Goal: Check status: Check status

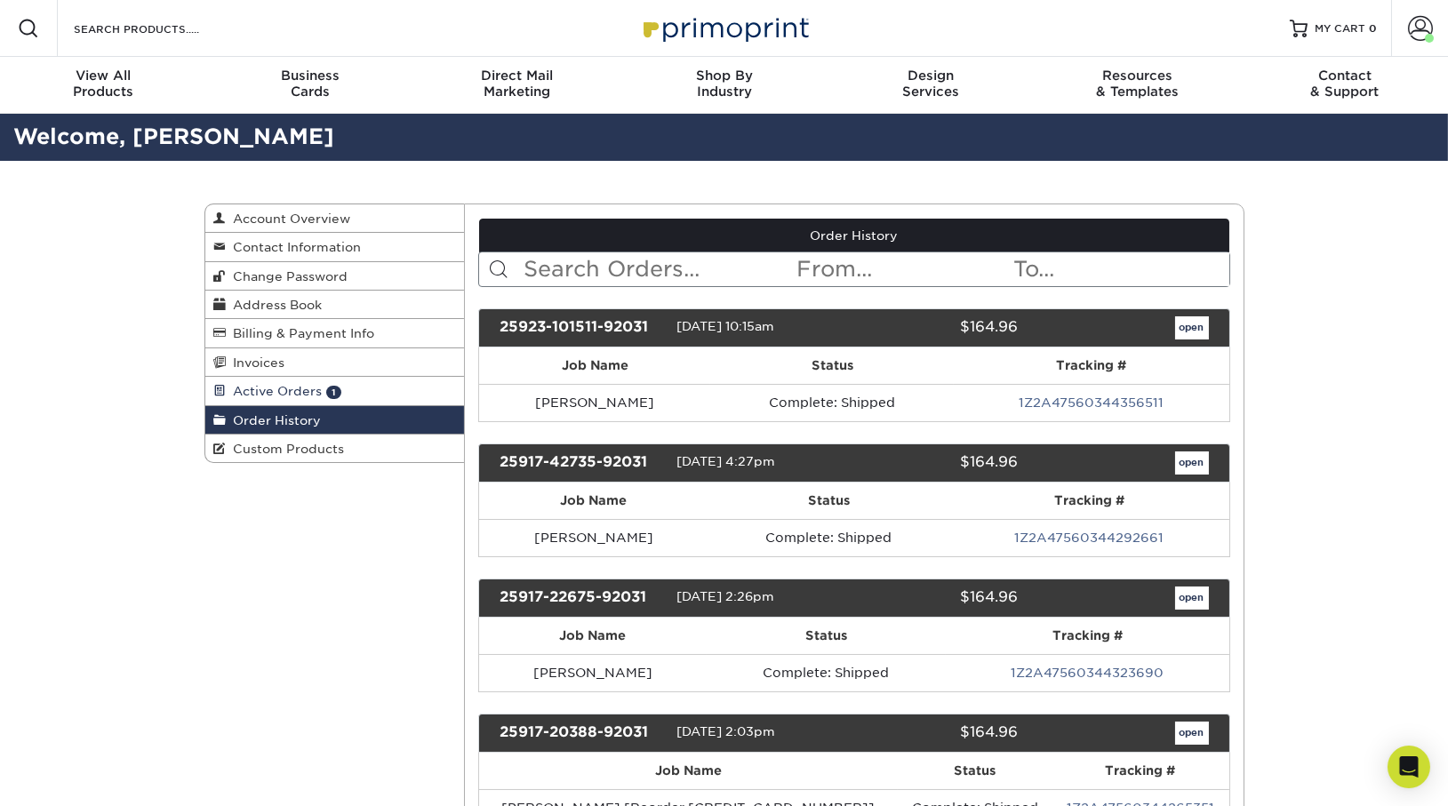
click at [285, 378] on link "Active Orders 1" at bounding box center [335, 391] width 260 height 28
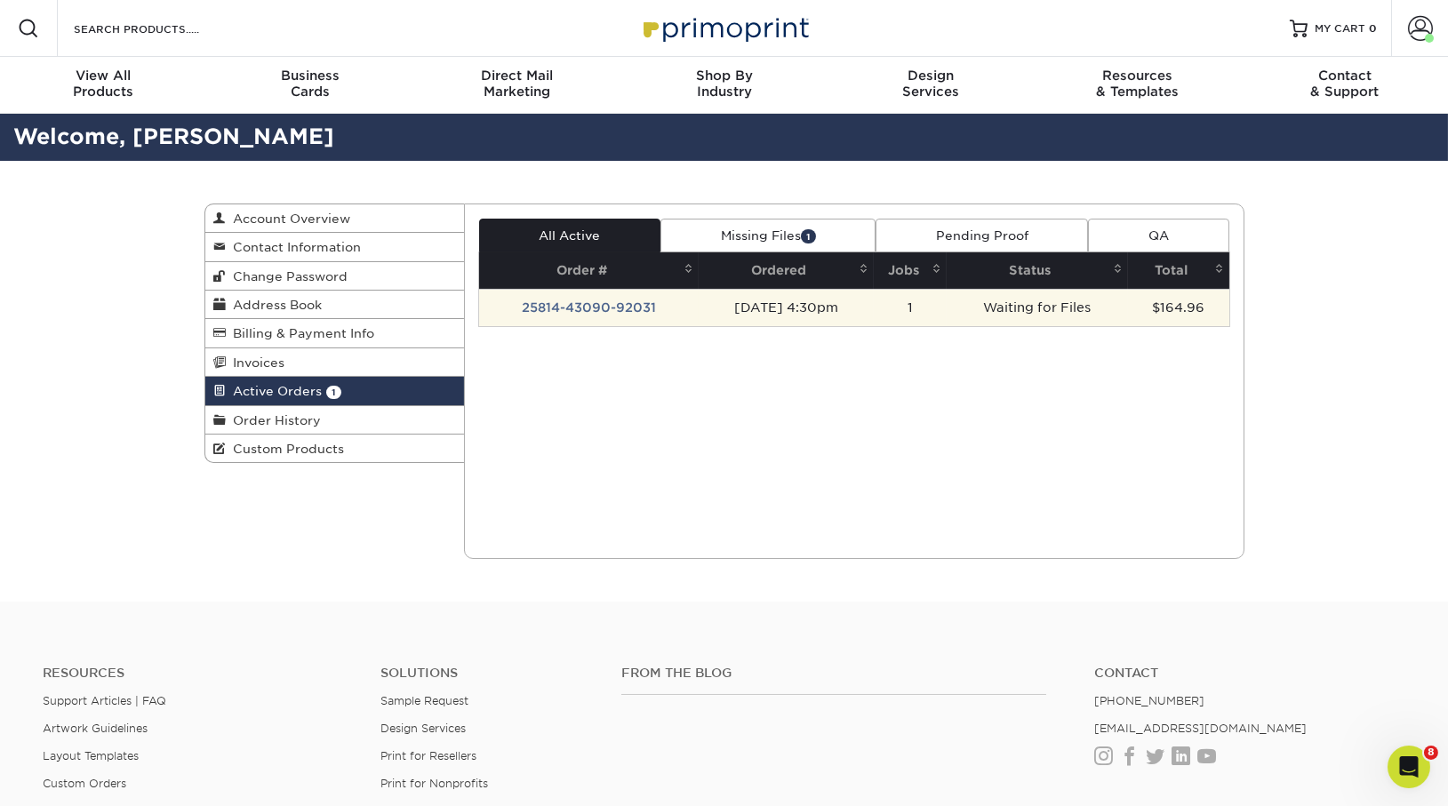
click at [626, 303] on td "25814-43090-92031" at bounding box center [589, 307] width 220 height 37
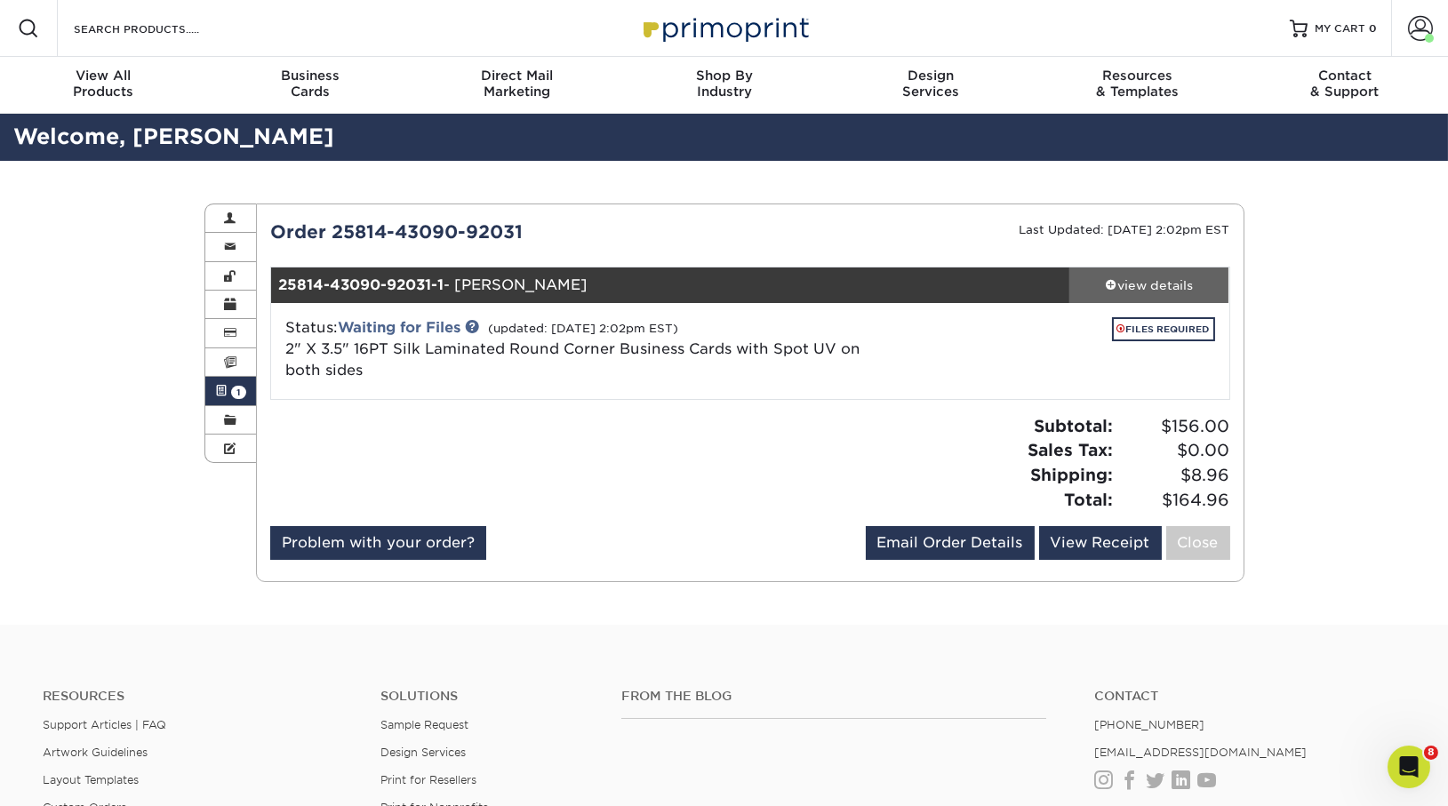
click at [1184, 288] on div "view details" at bounding box center [1150, 286] width 160 height 18
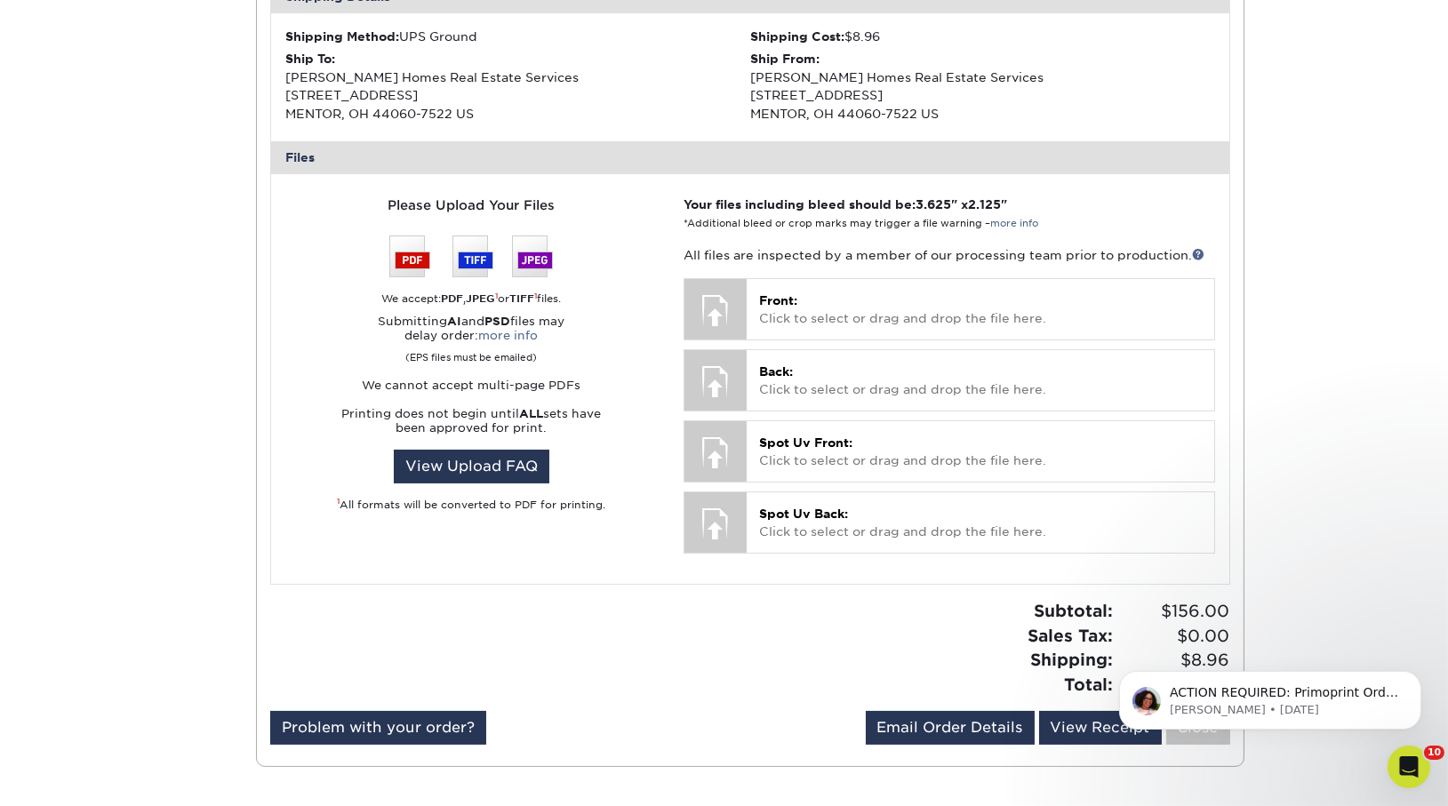
scroll to position [616, 0]
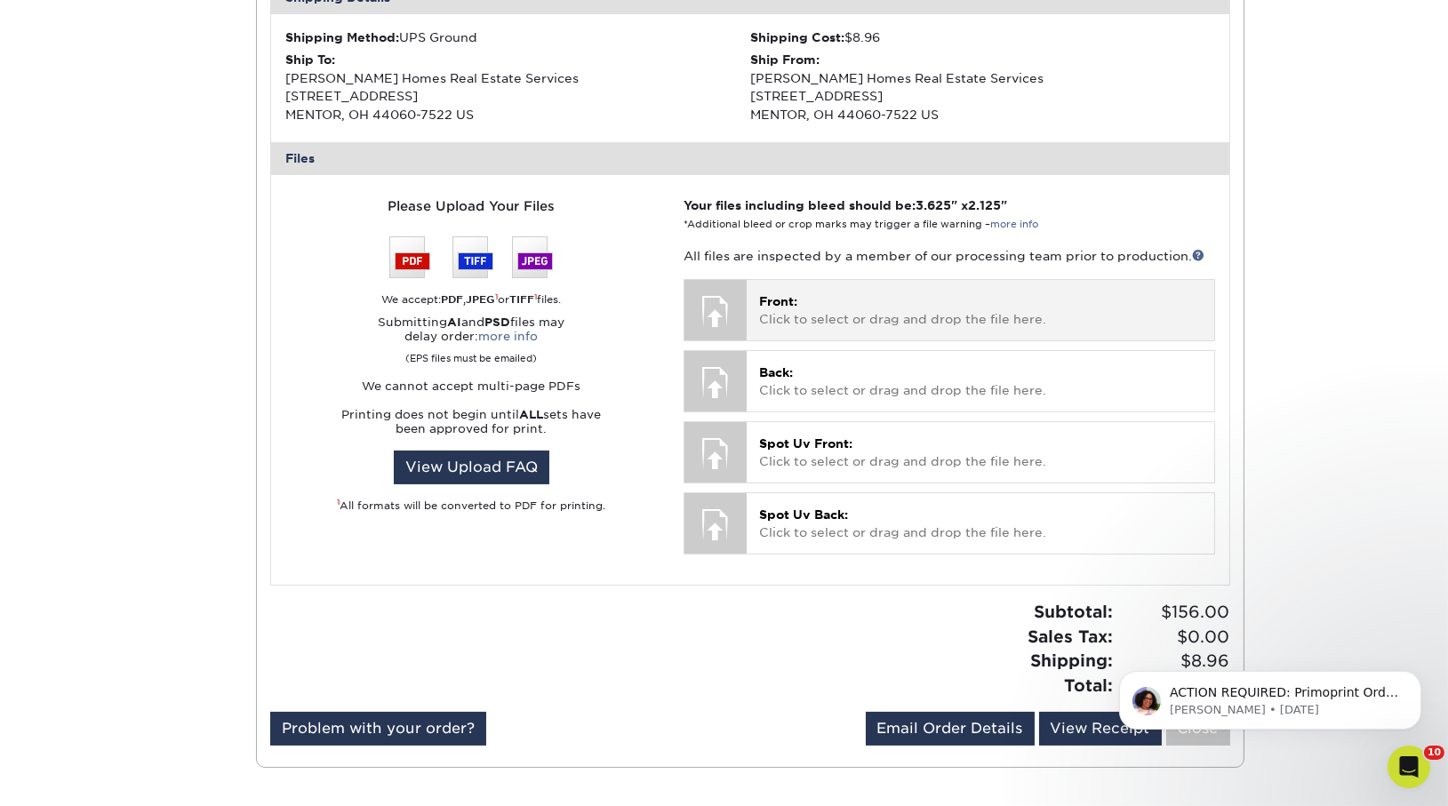
click at [882, 310] on p "Front: Click to select or drag and drop the file here." at bounding box center [980, 311] width 442 height 36
click at [807, 295] on p "Front: Click to select or drag and drop the file here." at bounding box center [980, 311] width 442 height 36
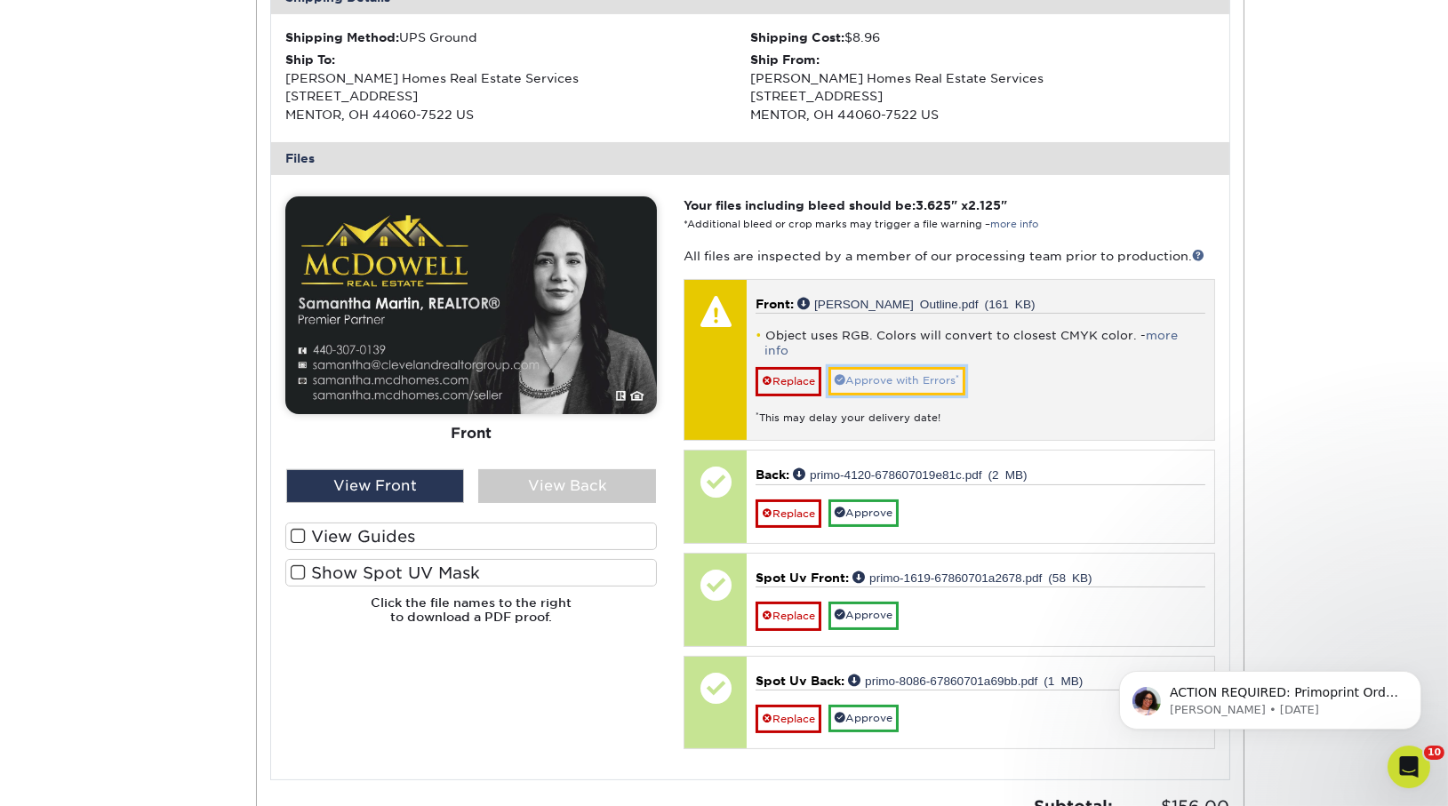
click at [953, 367] on link "Approve with Errors *" at bounding box center [897, 381] width 137 height 28
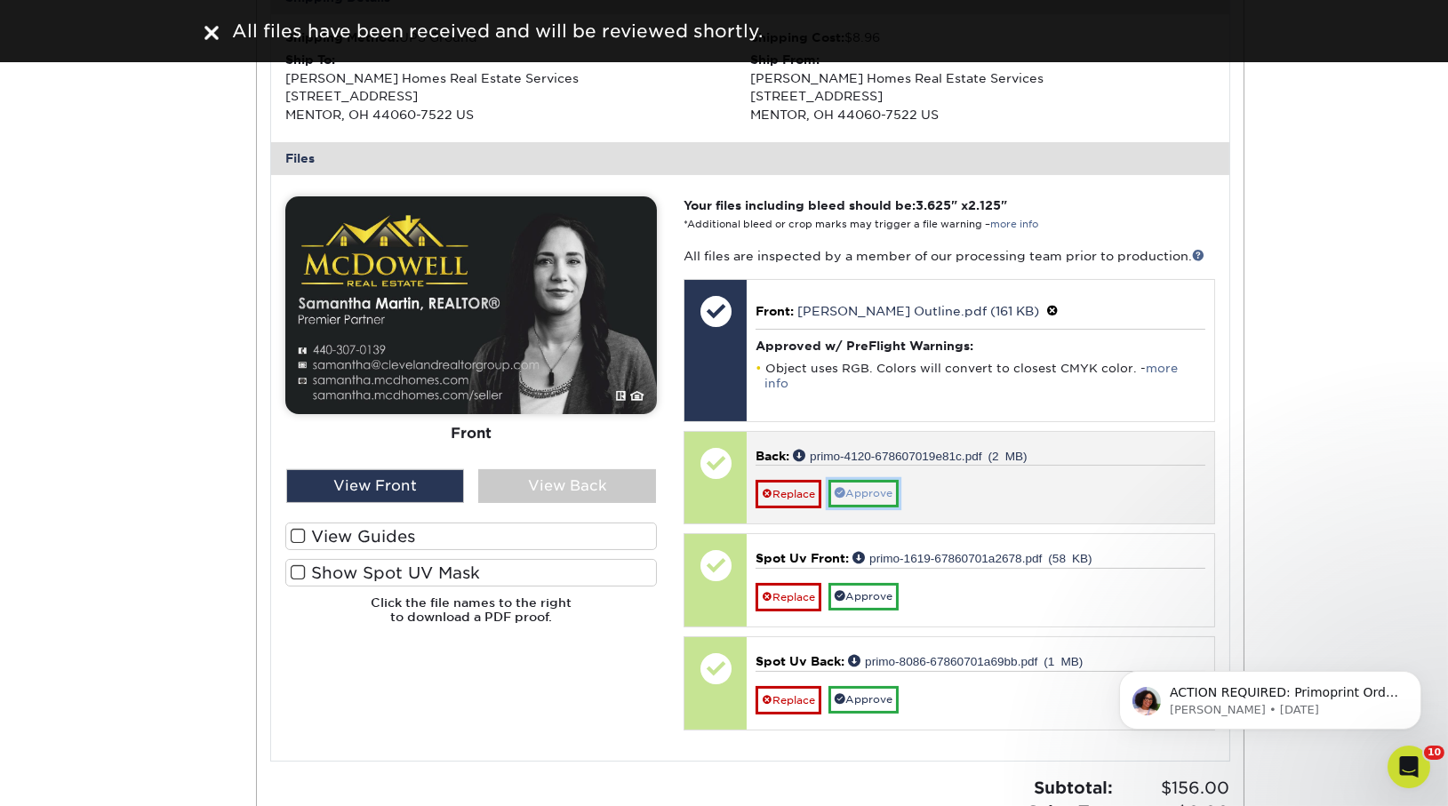
click at [880, 480] on link "Approve" at bounding box center [864, 494] width 70 height 28
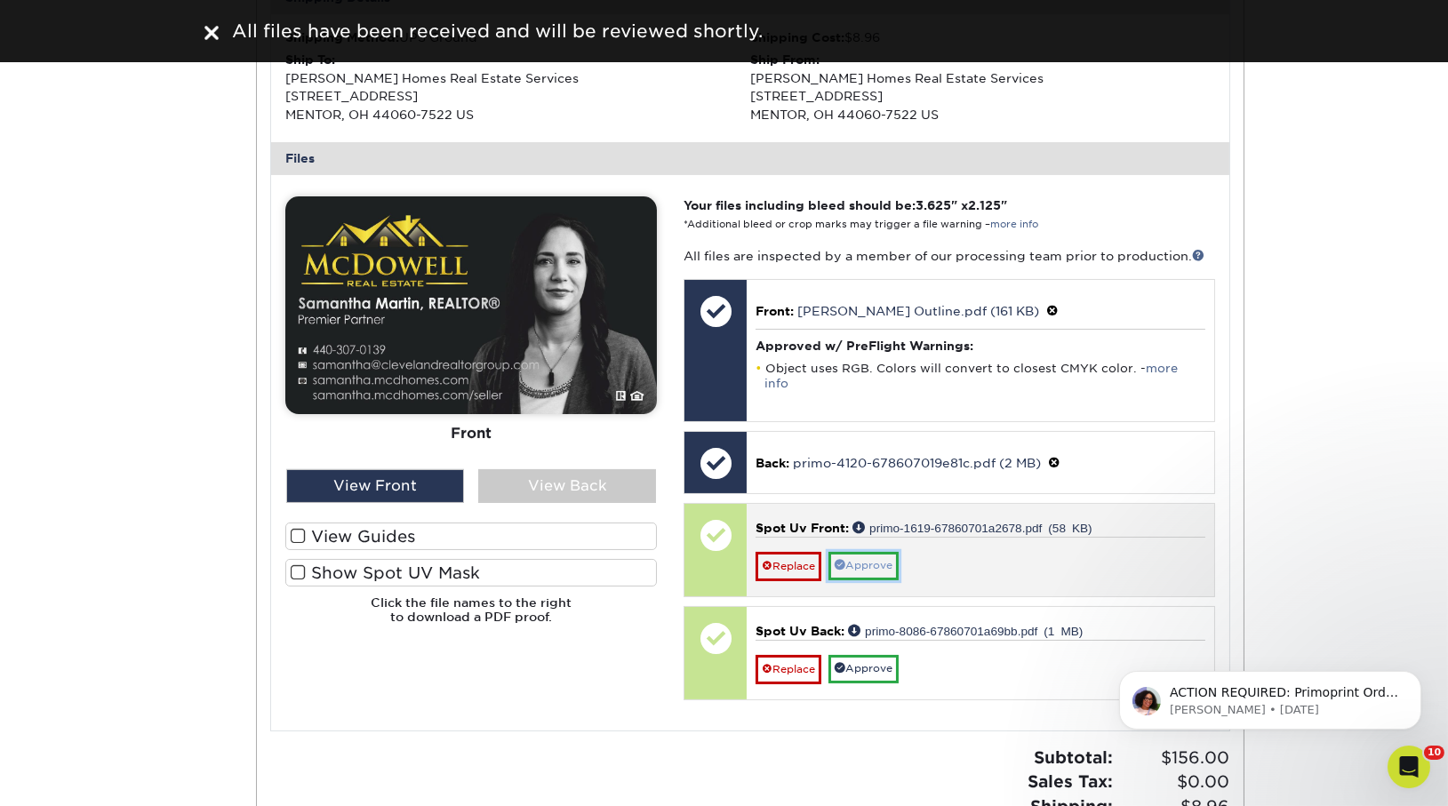
click at [880, 556] on link "Approve" at bounding box center [864, 566] width 70 height 28
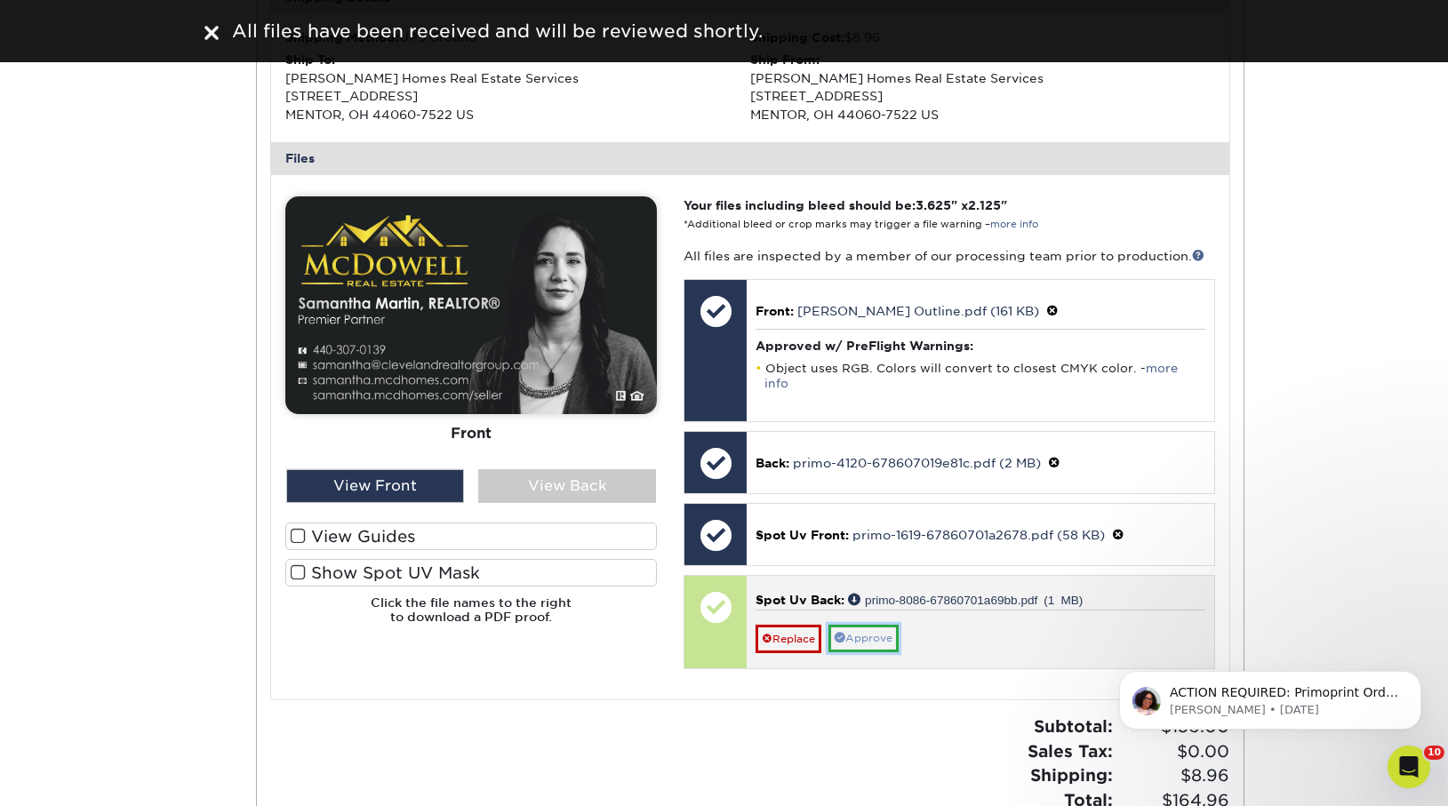
click at [883, 625] on link "Approve" at bounding box center [864, 639] width 70 height 28
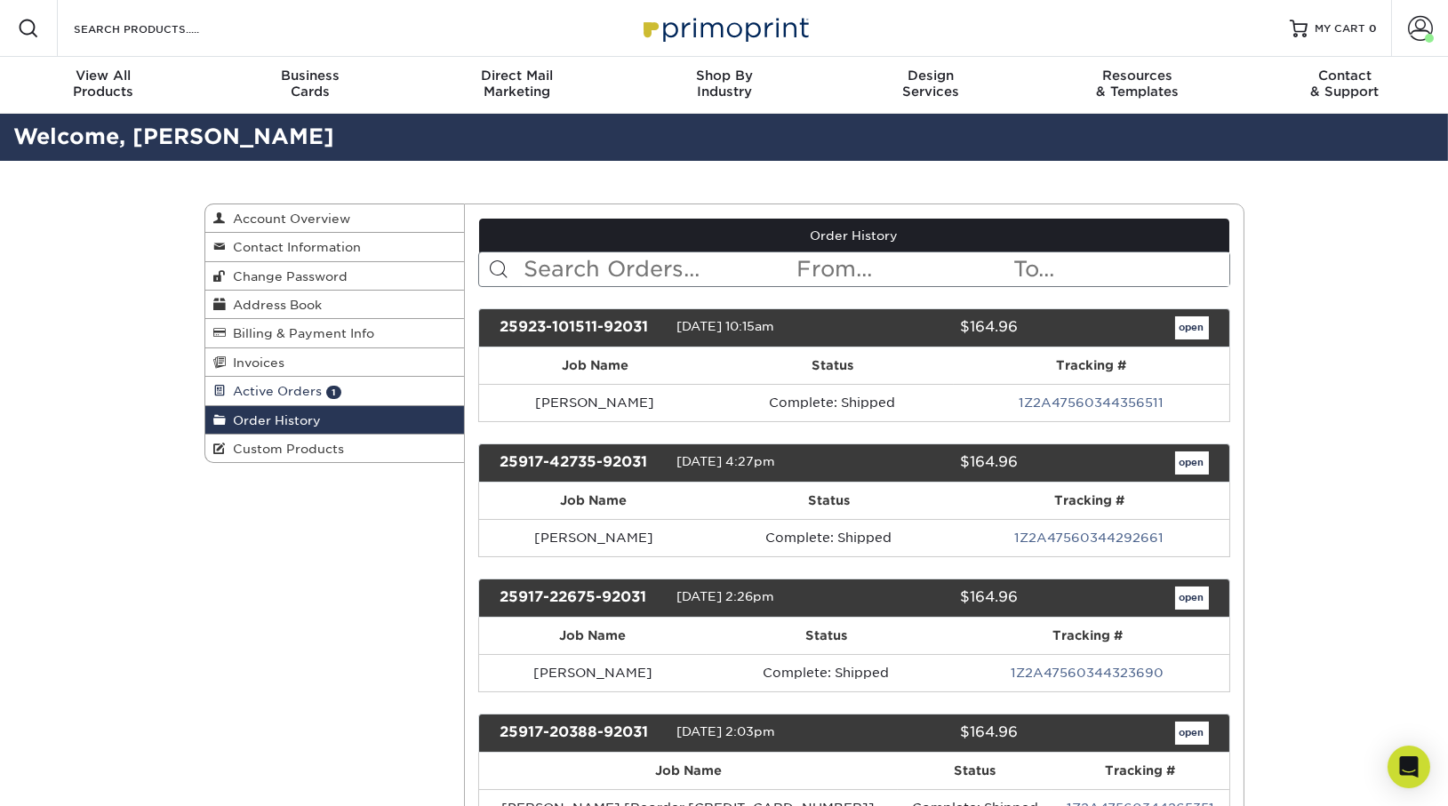
click at [312, 391] on span "Active Orders" at bounding box center [275, 391] width 96 height 14
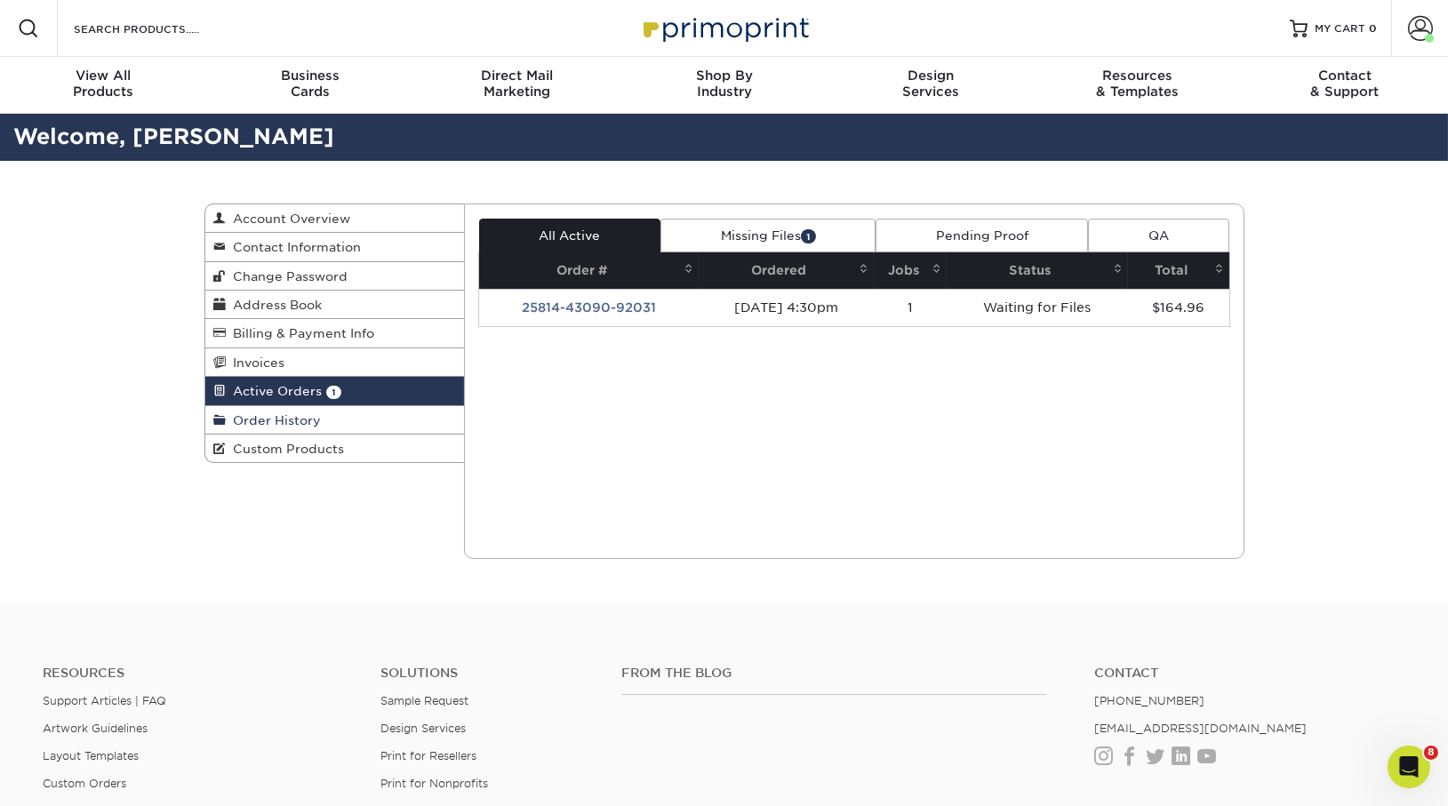
click at [320, 409] on link "Order History" at bounding box center [335, 420] width 260 height 28
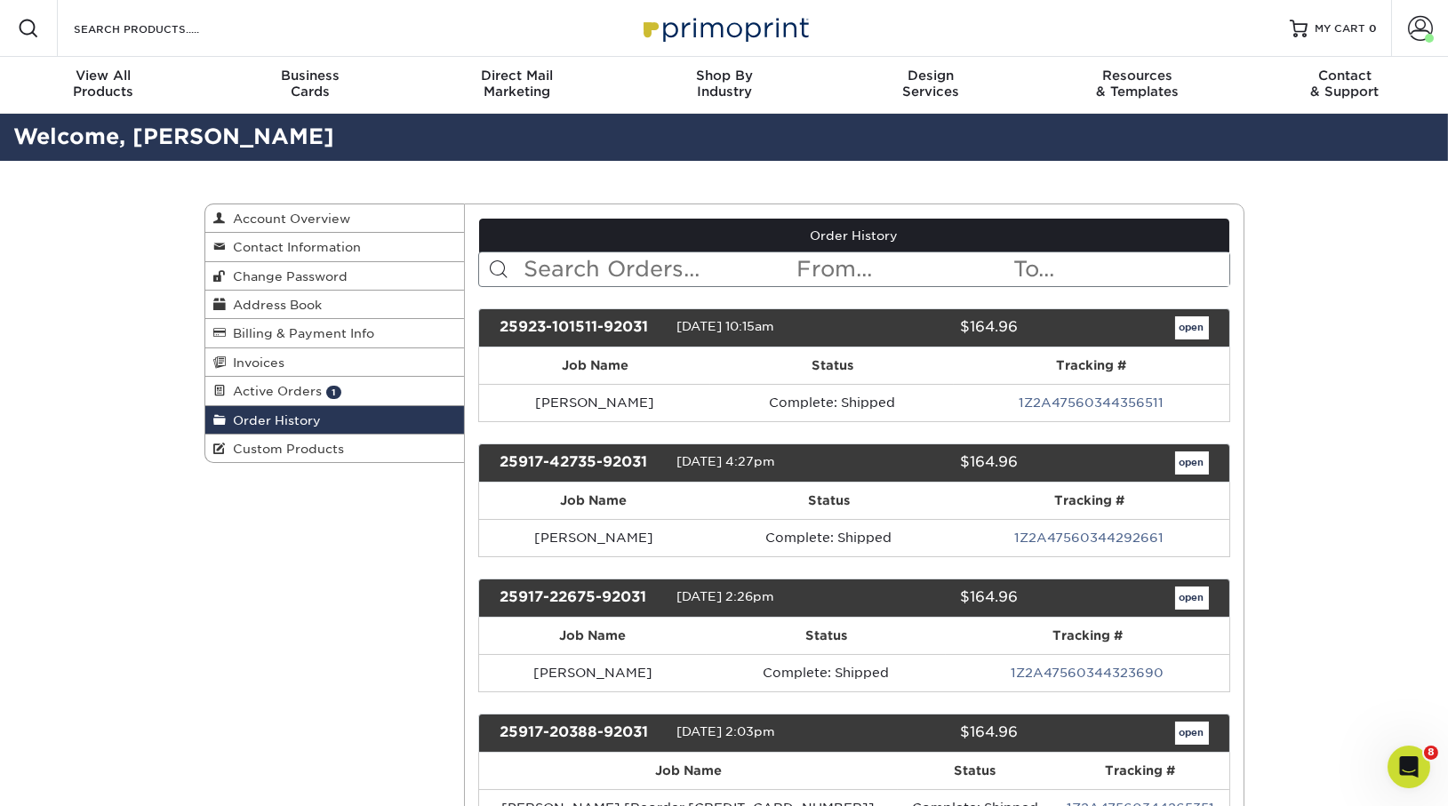
click at [322, 418] on link "Order History" at bounding box center [335, 420] width 260 height 28
click at [605, 260] on input "text" at bounding box center [658, 270] width 273 height 34
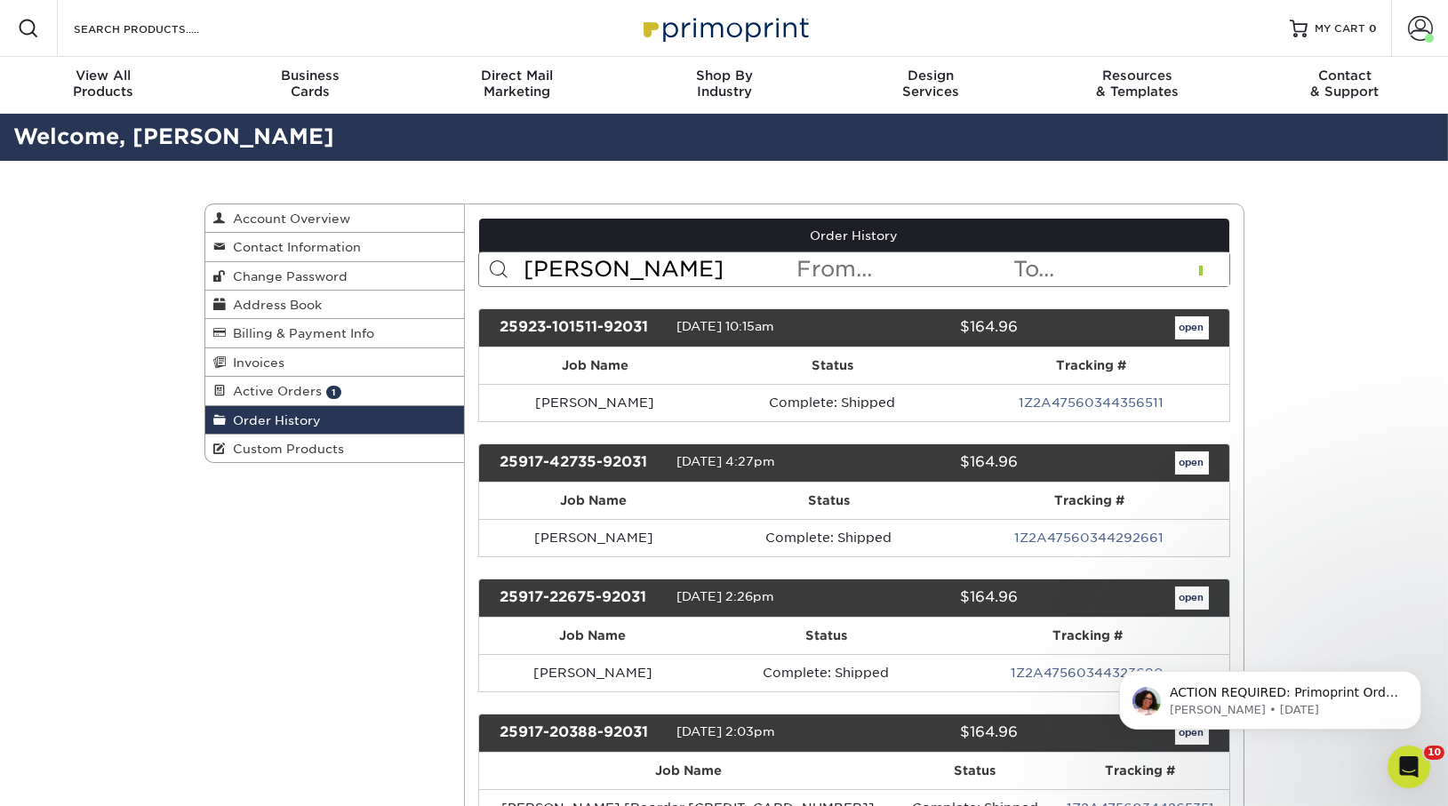
type input "nicole p"
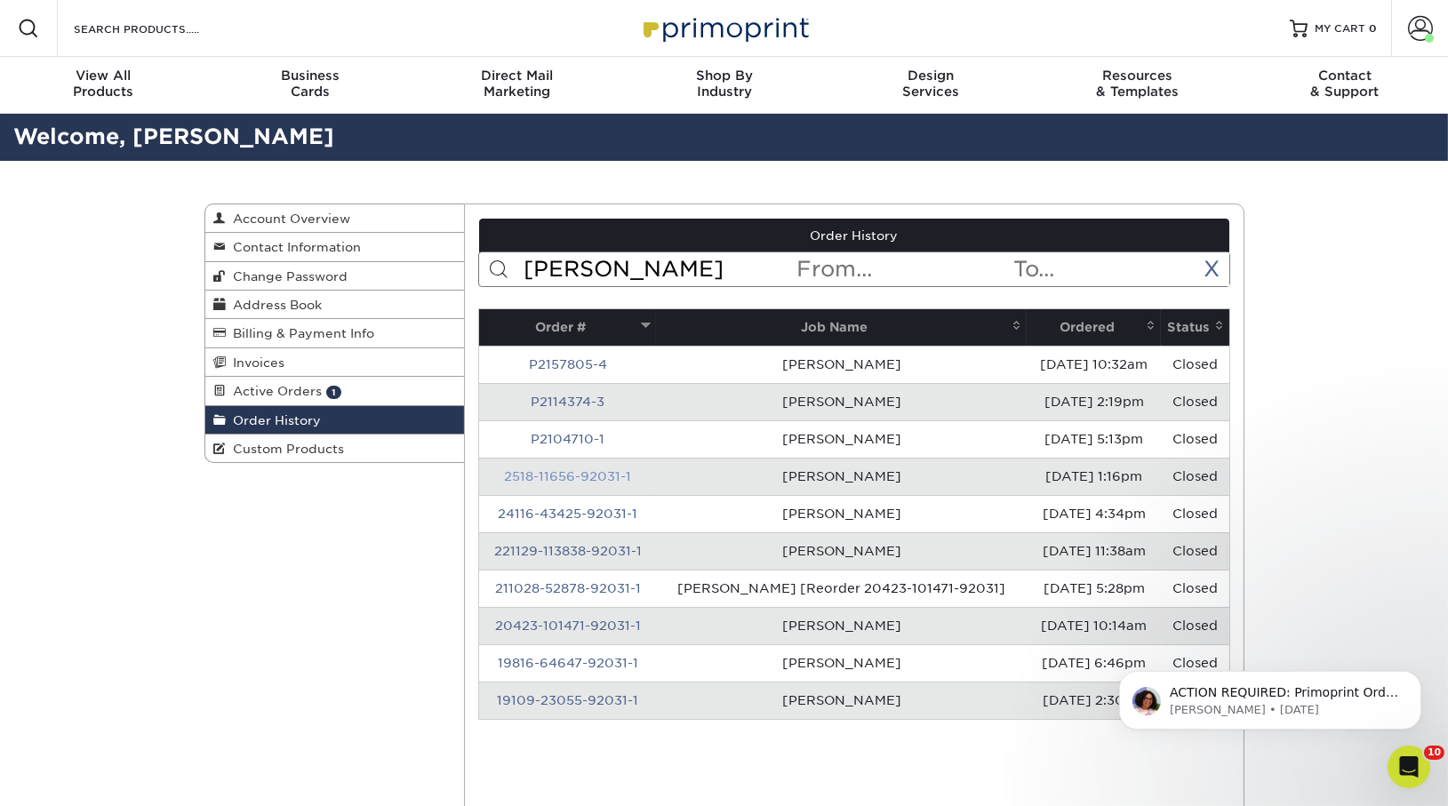
click at [560, 477] on link "2518-11656-92031-1" at bounding box center [567, 476] width 127 height 14
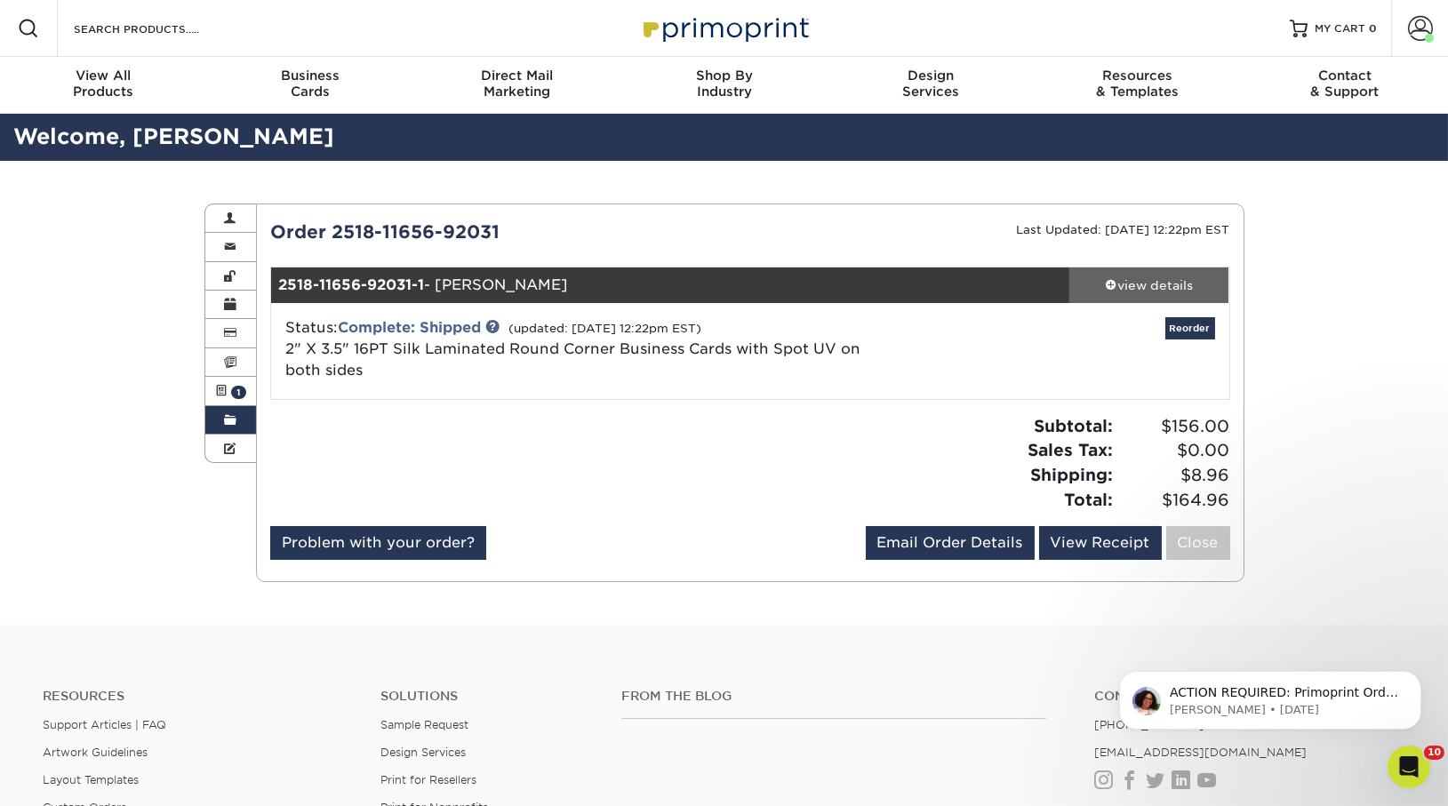
click at [1159, 283] on div "view details" at bounding box center [1150, 286] width 160 height 18
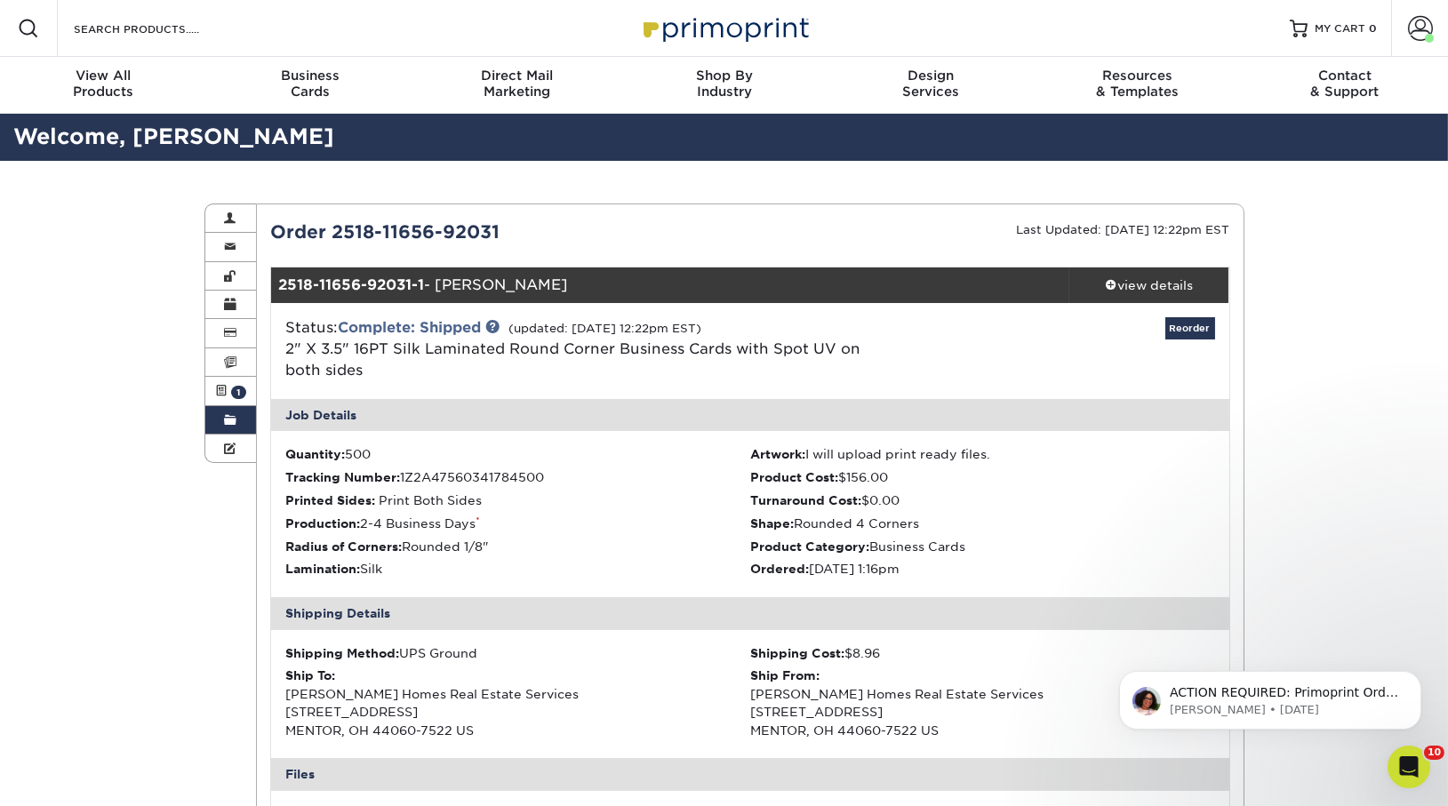
scroll to position [516, 0]
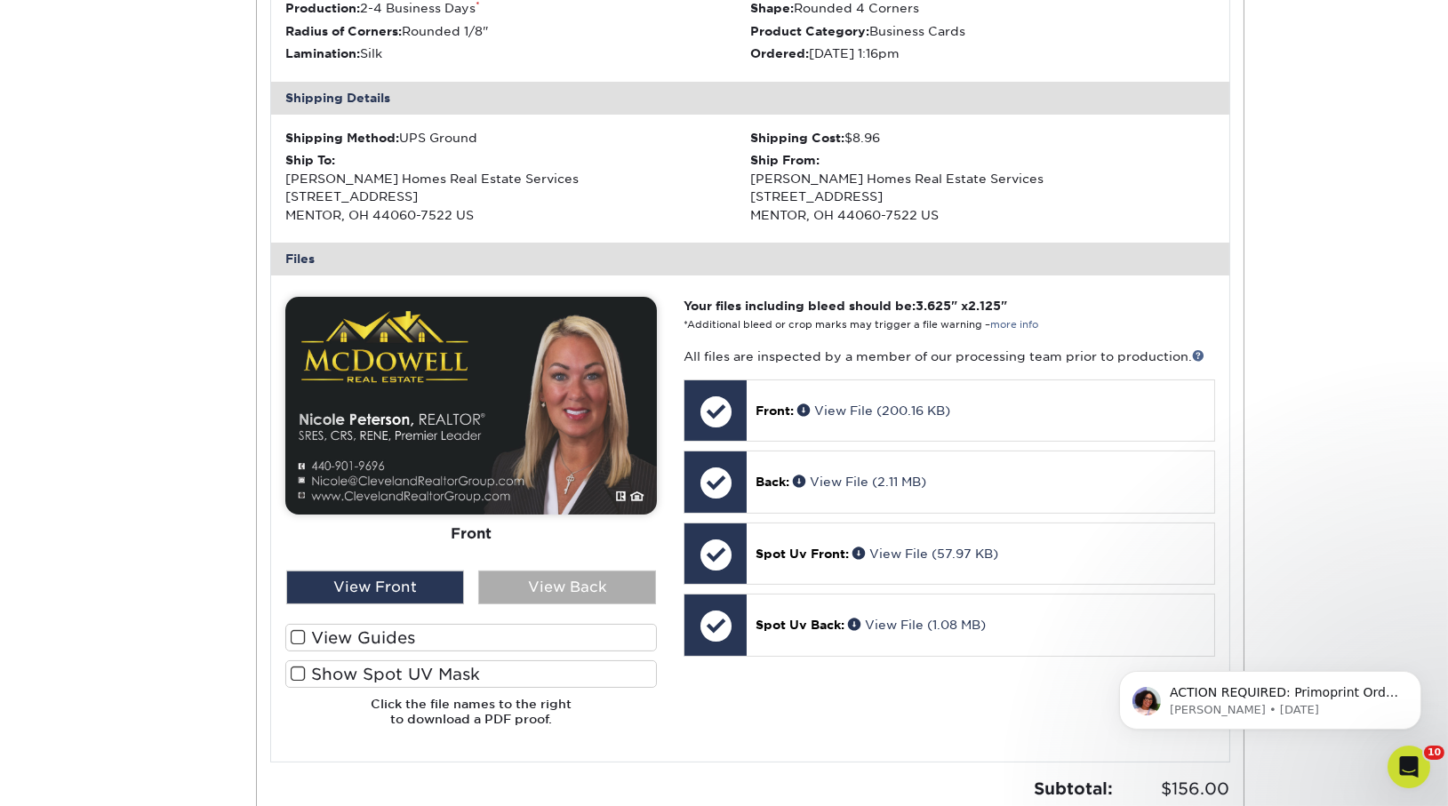
click at [579, 582] on div "View Back" at bounding box center [567, 588] width 178 height 34
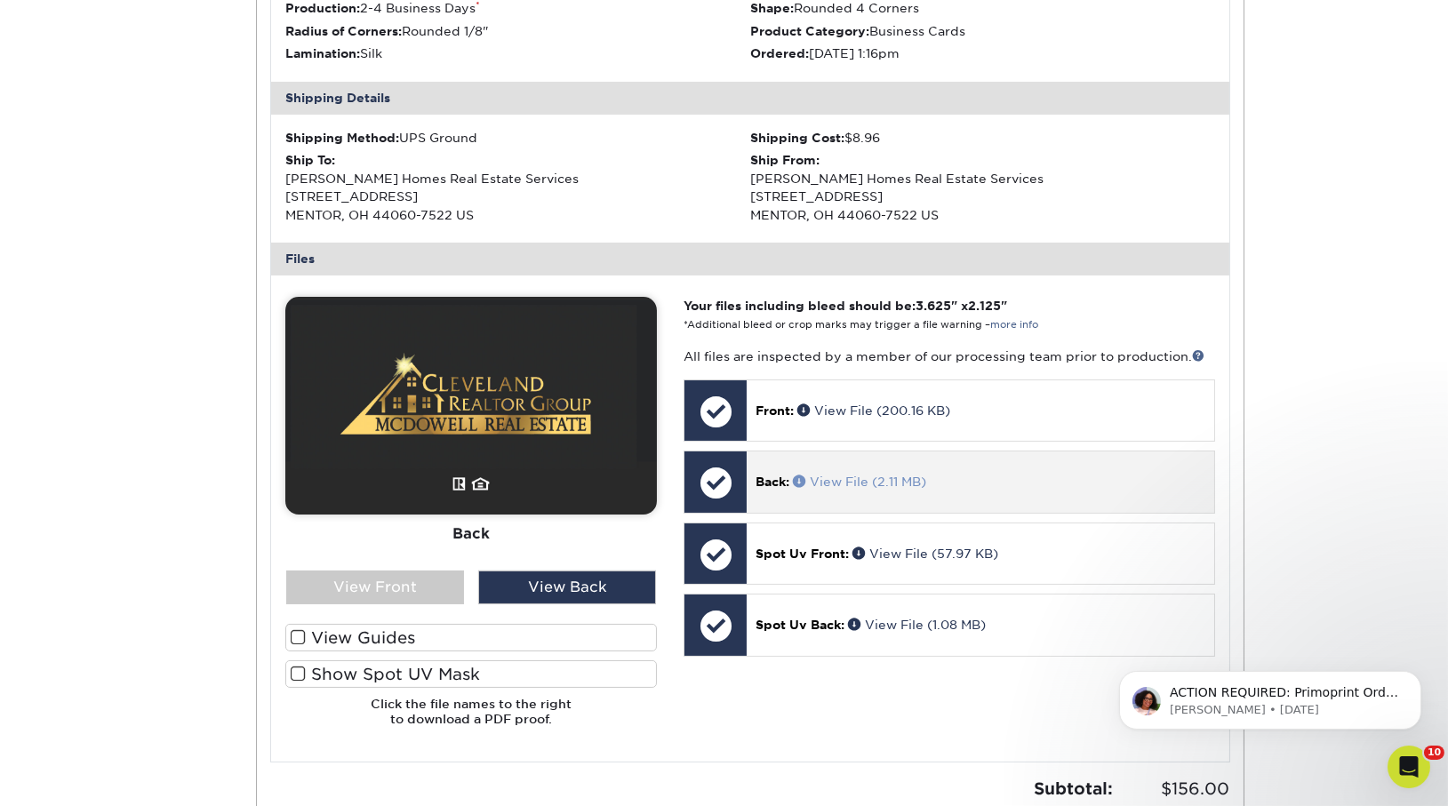
click at [881, 477] on link "View File (2.11 MB)" at bounding box center [859, 482] width 133 height 14
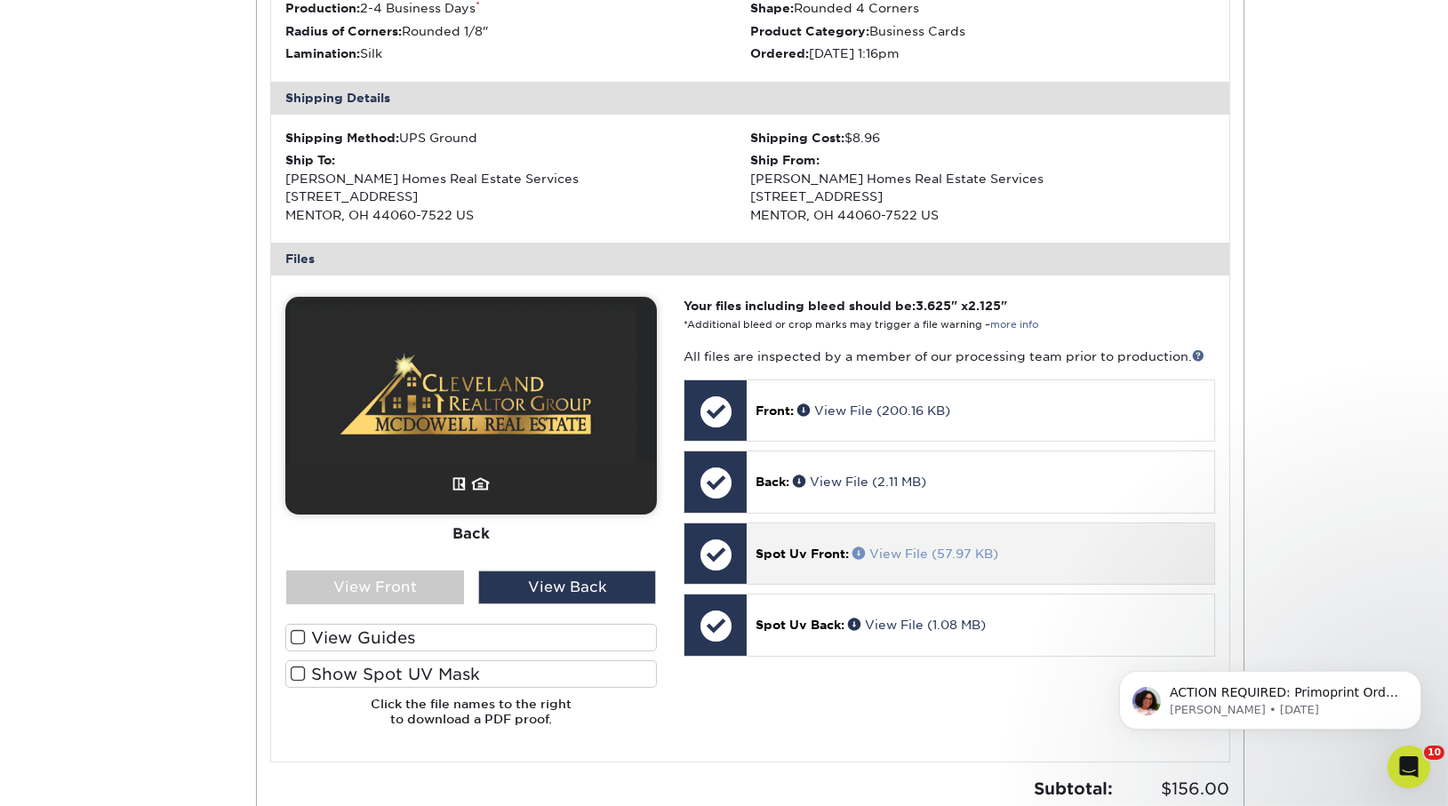
click at [897, 555] on link "View File (57.97 KB)" at bounding box center [926, 554] width 146 height 14
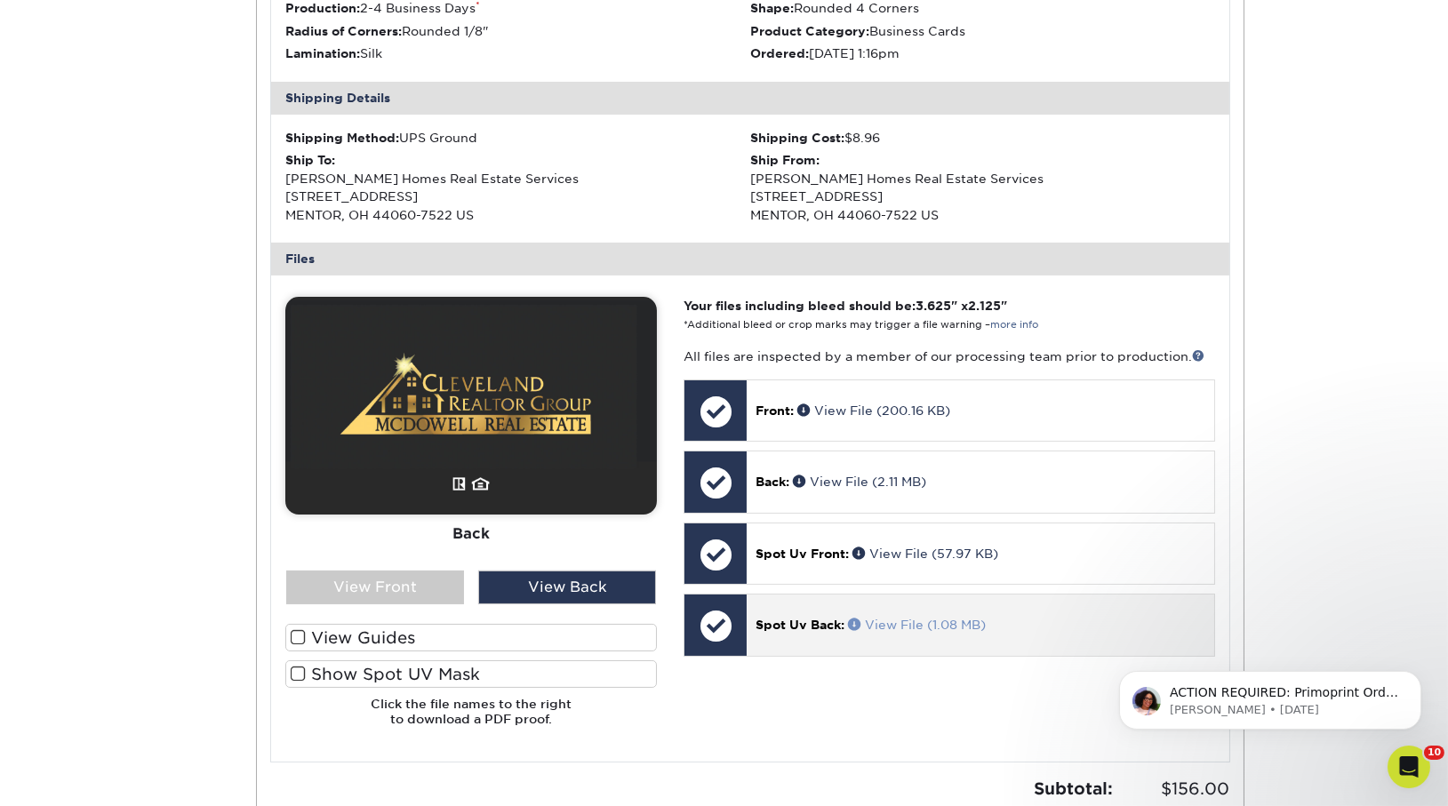
click at [958, 621] on link "View File (1.08 MB)" at bounding box center [917, 625] width 138 height 14
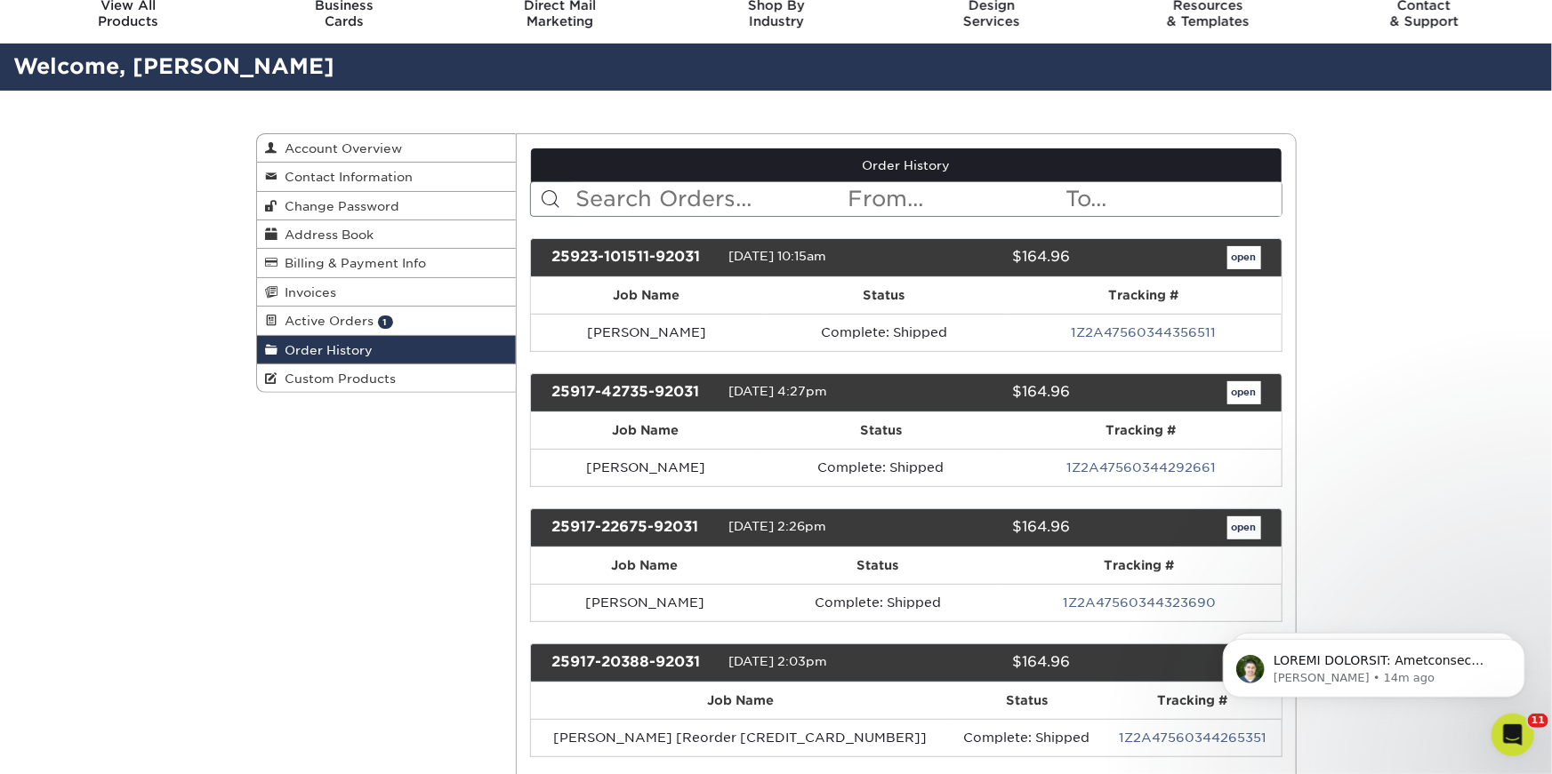
scroll to position [66, 0]
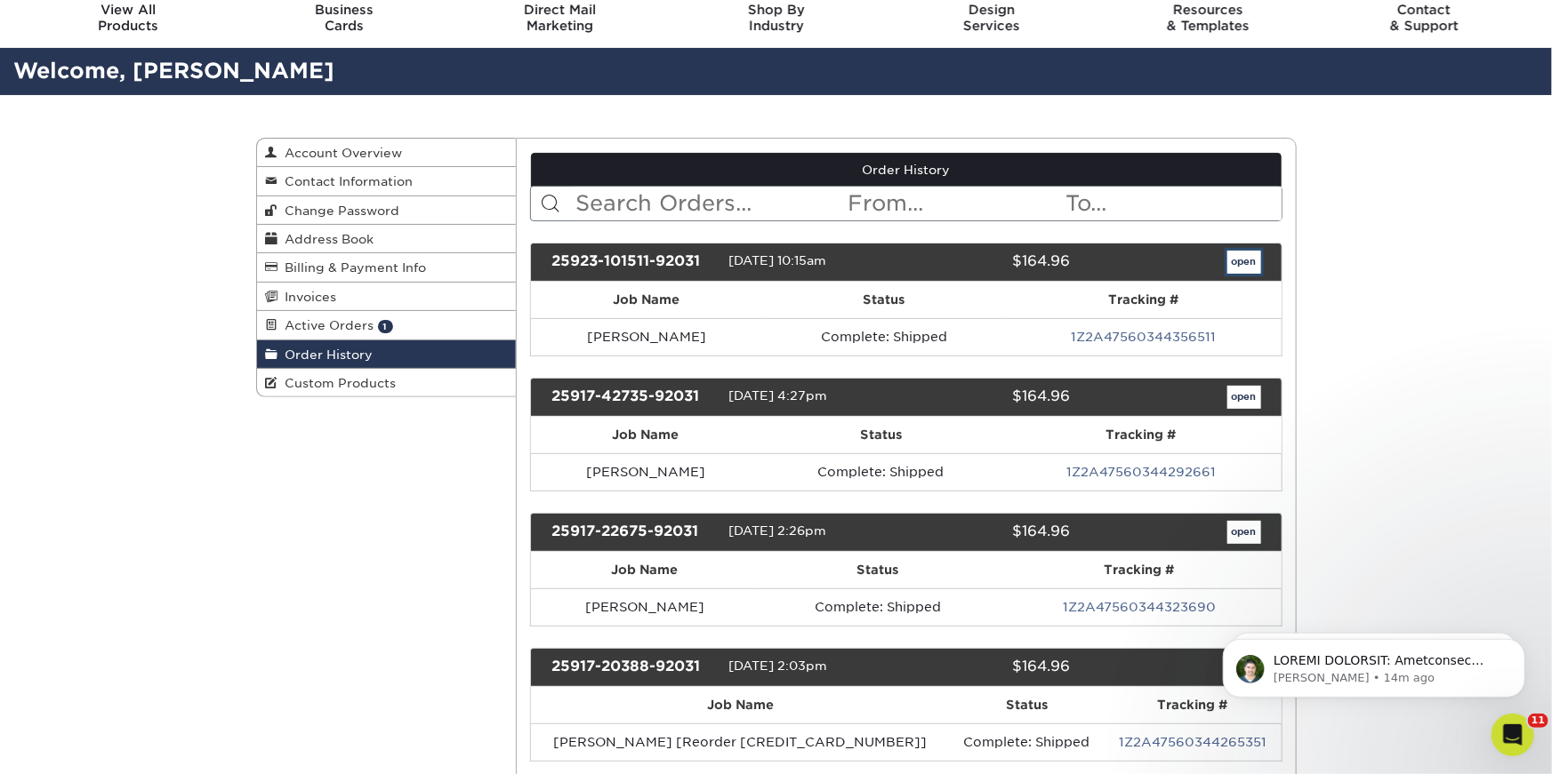
click at [1230, 260] on link "open" at bounding box center [1244, 262] width 34 height 23
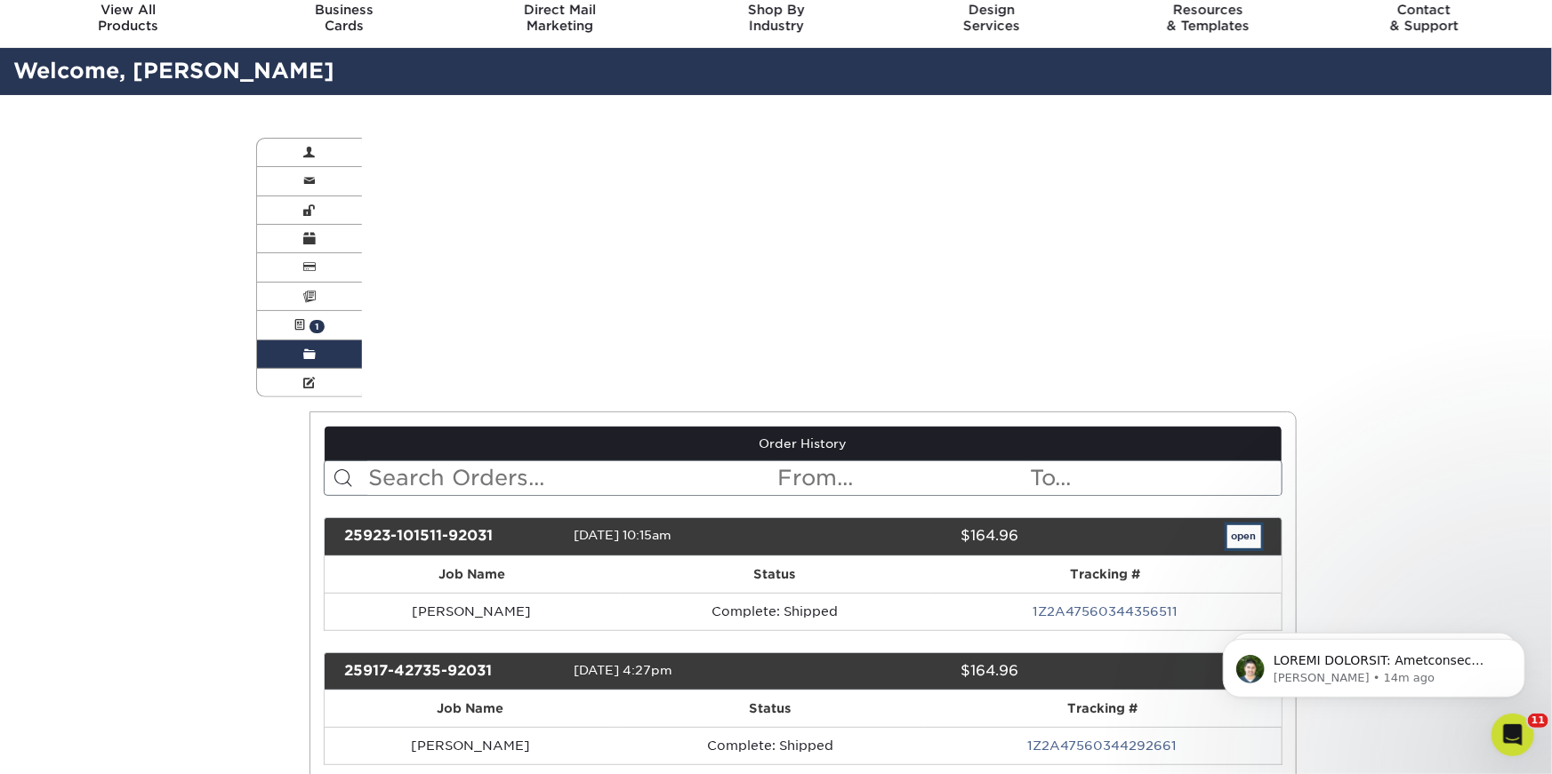
scroll to position [0, 0]
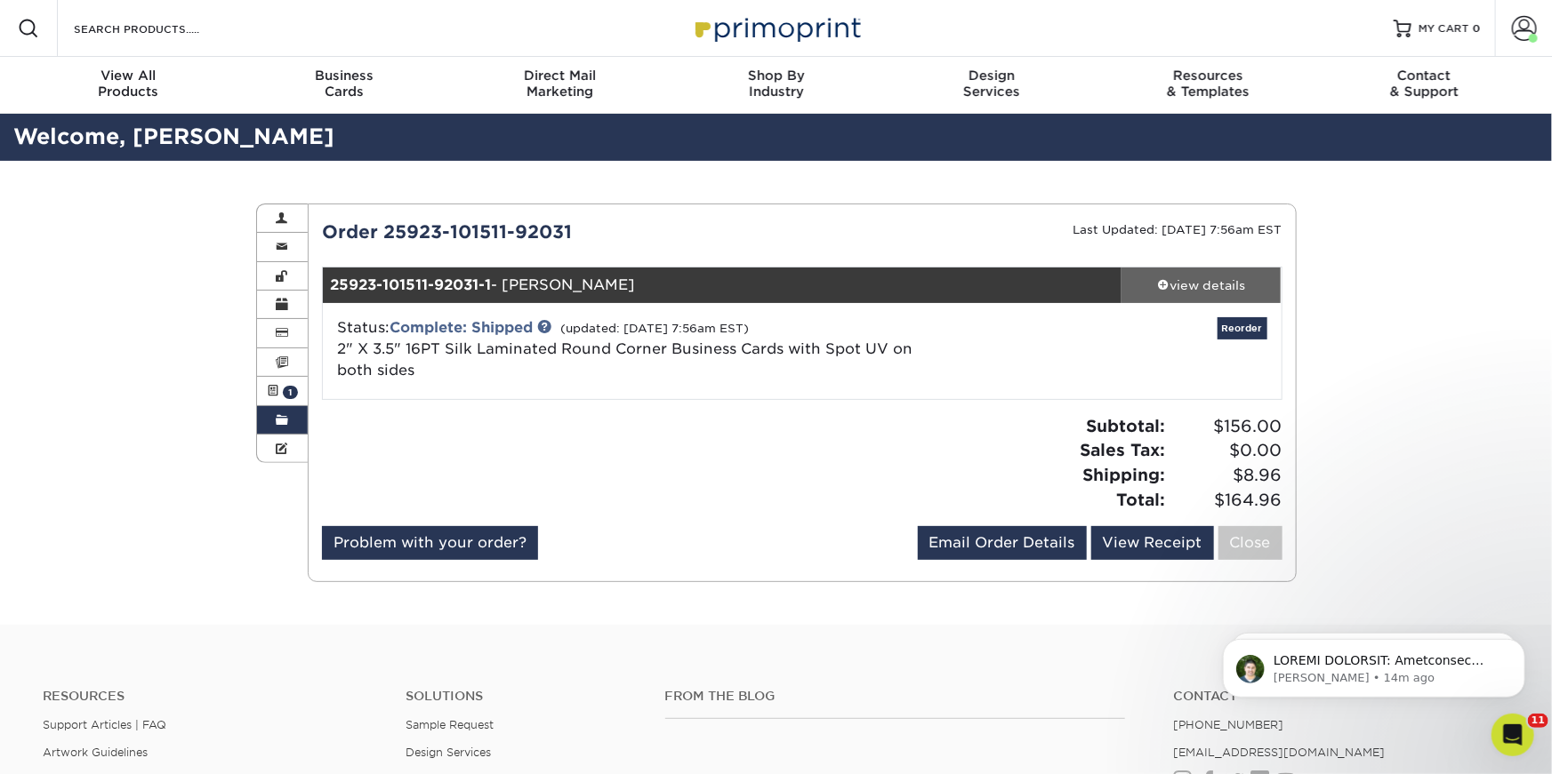
click at [1176, 279] on div "view details" at bounding box center [1201, 286] width 160 height 18
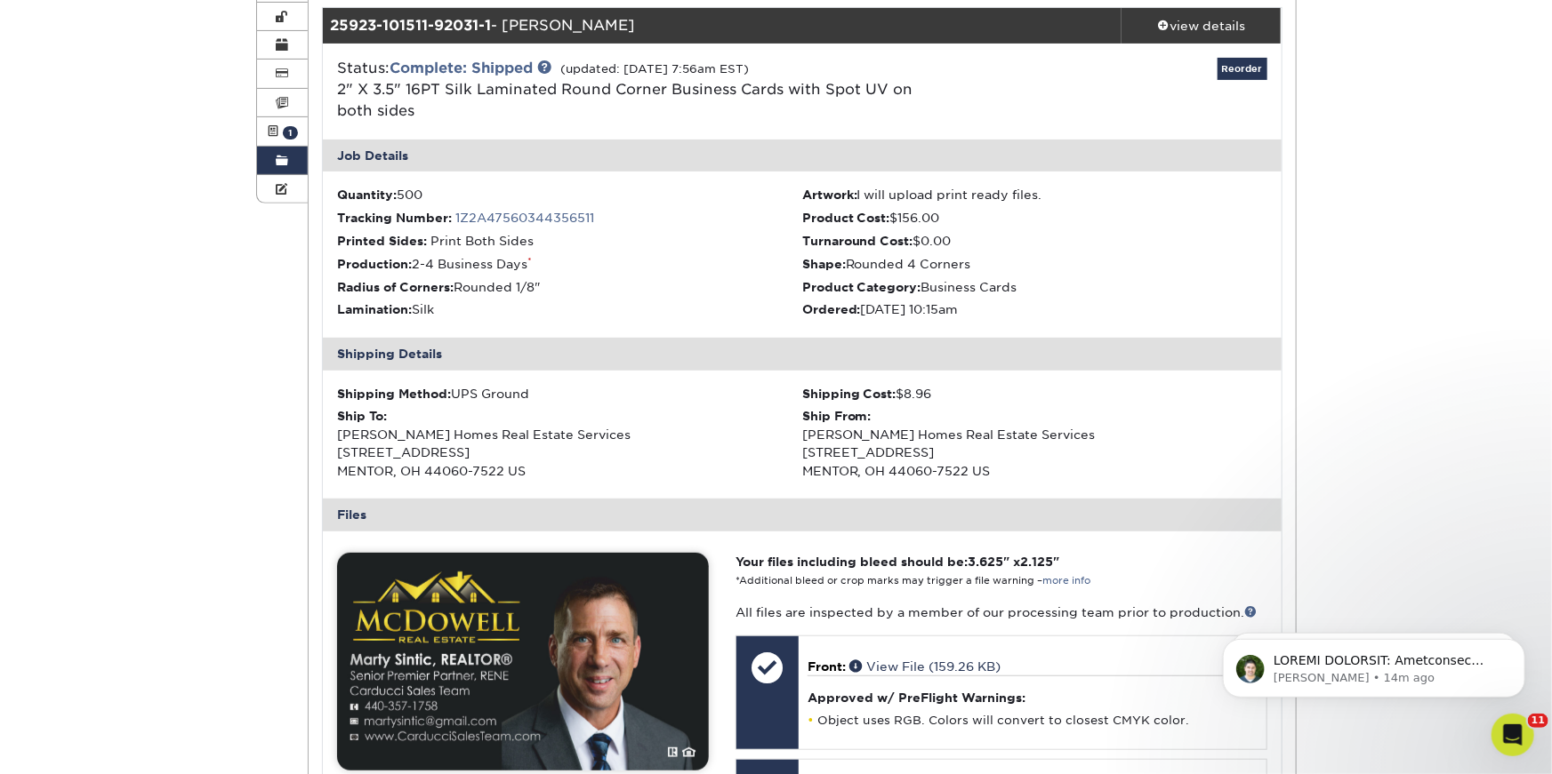
scroll to position [702, 0]
